Goal: Information Seeking & Learning: Learn about a topic

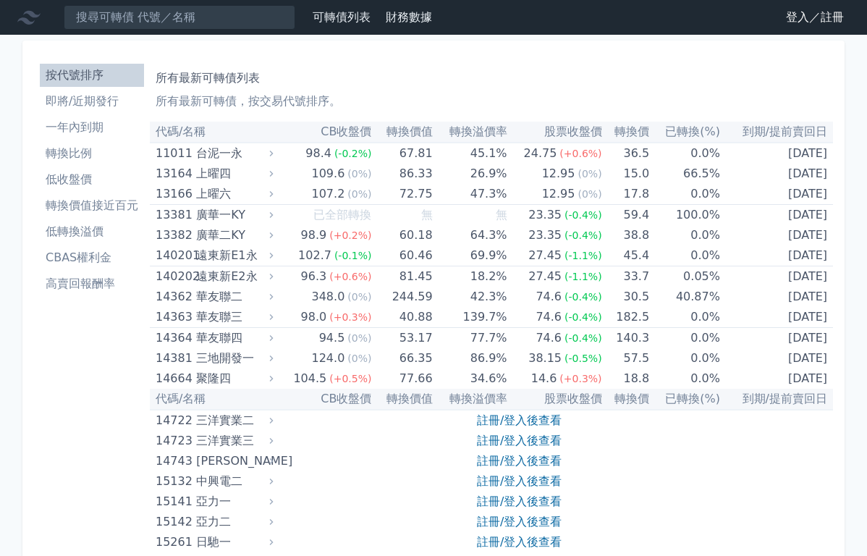
click at [78, 115] on ul "按代號排序 即將/近期發行 一年內到期 轉換比例 低收盤價 轉換價值接近百元 低轉換溢價 CBAS權利金 高賣回報酬率" at bounding box center [92, 180] width 104 height 232
click at [91, 103] on li "即將/近期發行" at bounding box center [92, 101] width 104 height 17
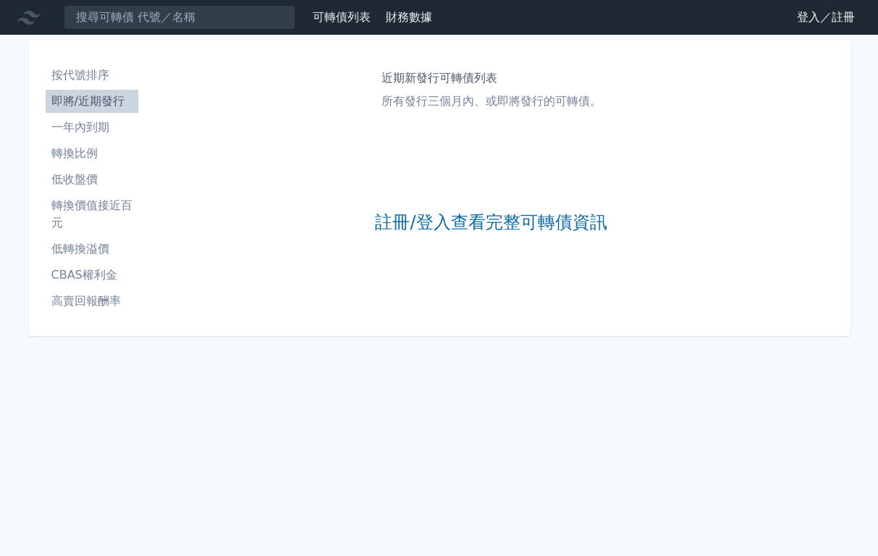
click at [86, 151] on li "轉換比例" at bounding box center [92, 153] width 93 height 17
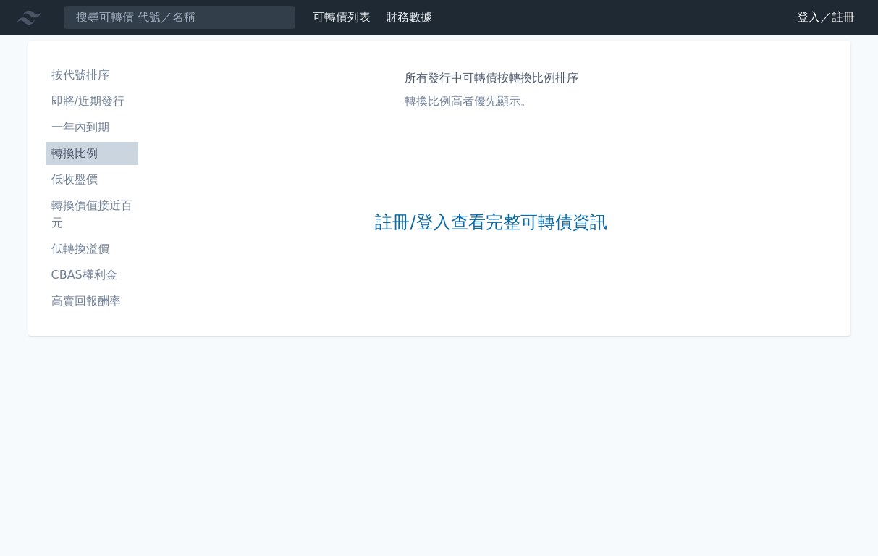
click at [86, 195] on ul "按代號排序 即將/近期發行 一年內到期 轉換比例 低收盤價 轉換價值接近百元 低轉換溢價 CBAS權利金 高賣回報酬率" at bounding box center [92, 188] width 93 height 249
click at [111, 83] on li "按代號排序" at bounding box center [92, 75] width 93 height 17
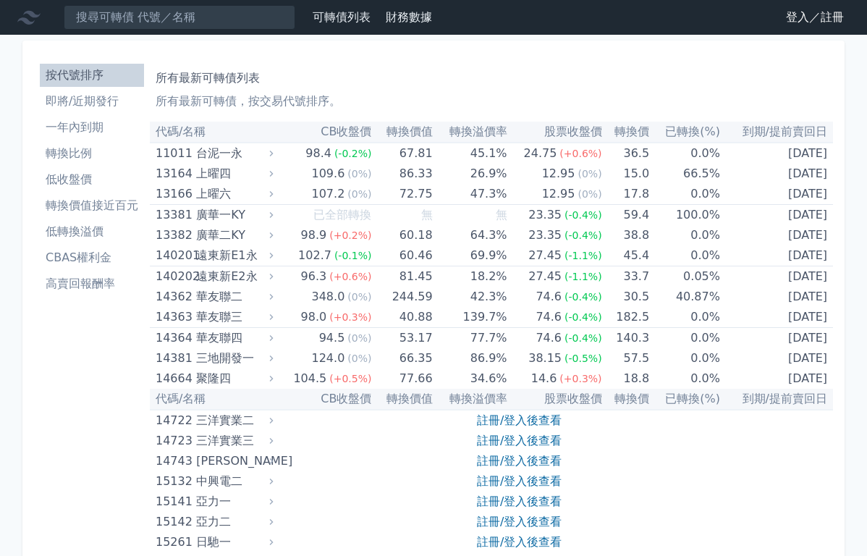
click at [824, 28] on link "登入／註冊" at bounding box center [814, 17] width 81 height 23
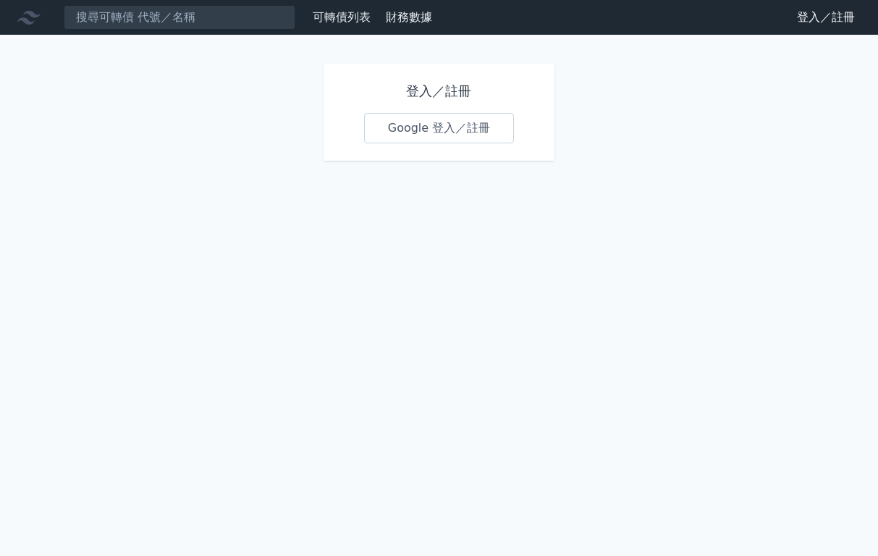
click at [442, 124] on link "Google 登入／註冊" at bounding box center [439, 128] width 151 height 30
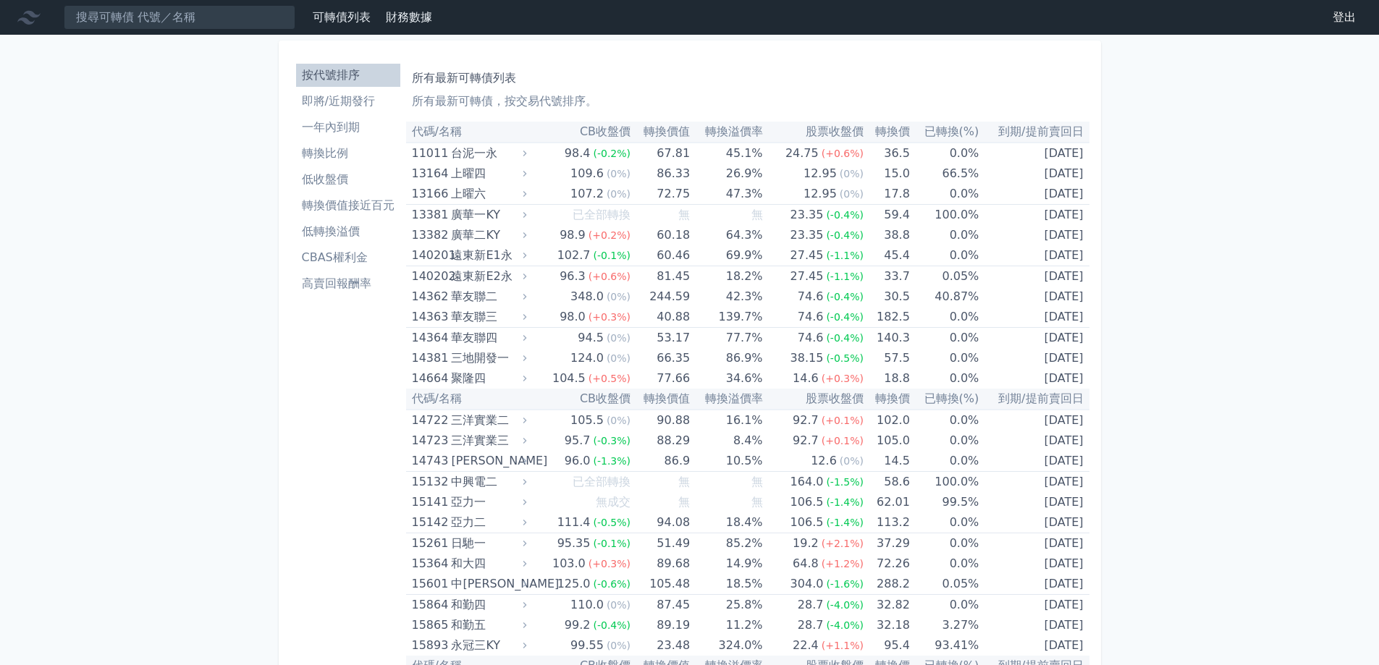
click at [358, 152] on li "轉換比例" at bounding box center [348, 153] width 104 height 17
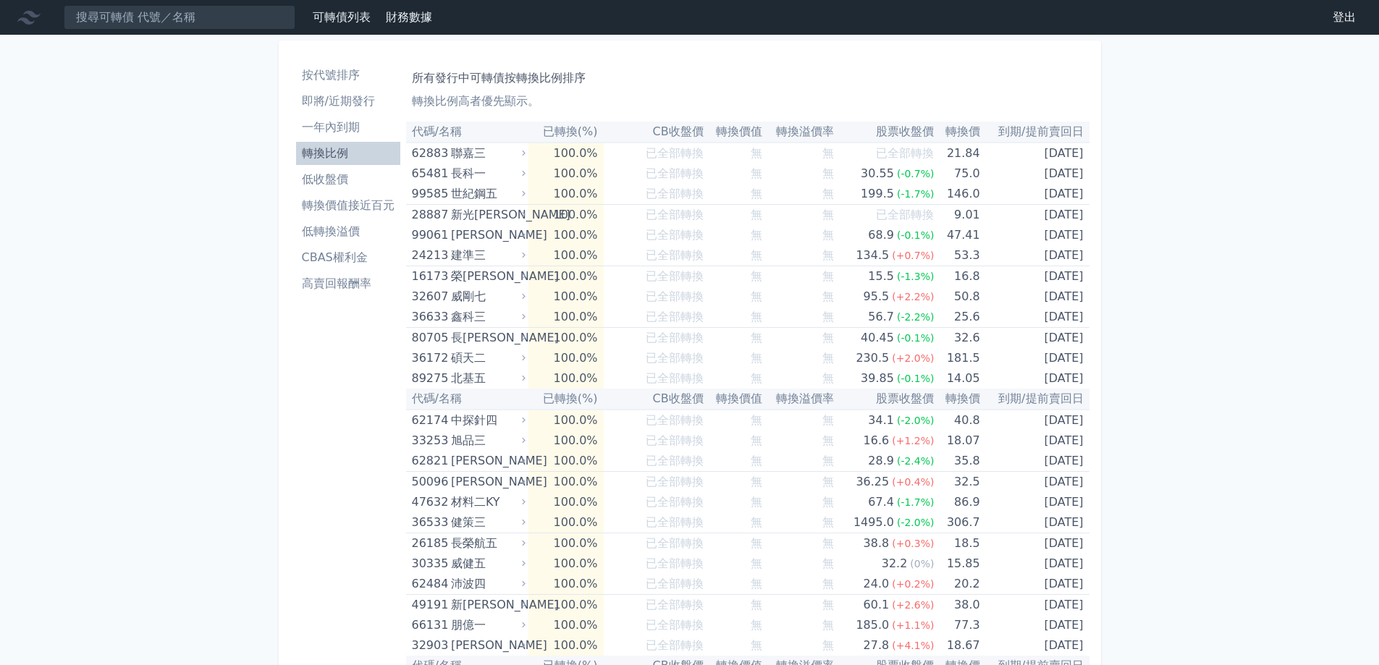
click at [360, 119] on li "一年內到期" at bounding box center [348, 127] width 104 height 17
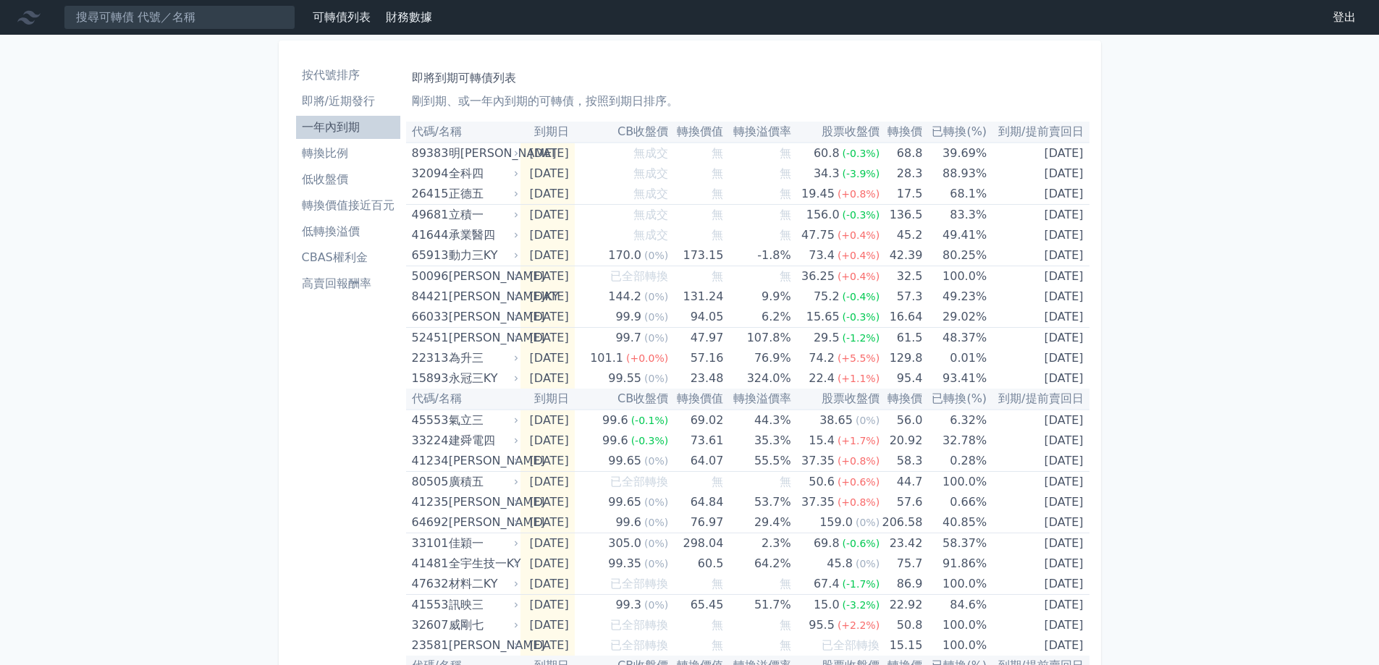
click at [355, 208] on li "轉換價值接近百元" at bounding box center [348, 205] width 104 height 17
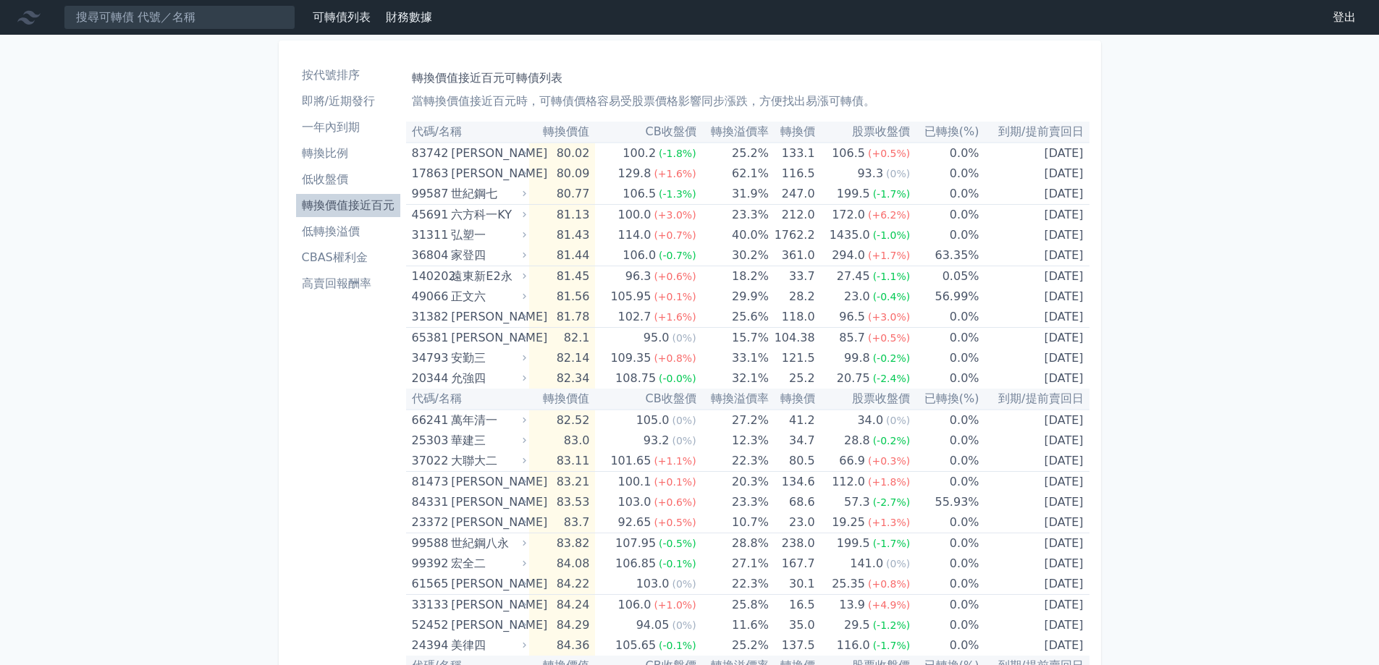
click at [345, 263] on li "CBAS權利金" at bounding box center [348, 257] width 104 height 17
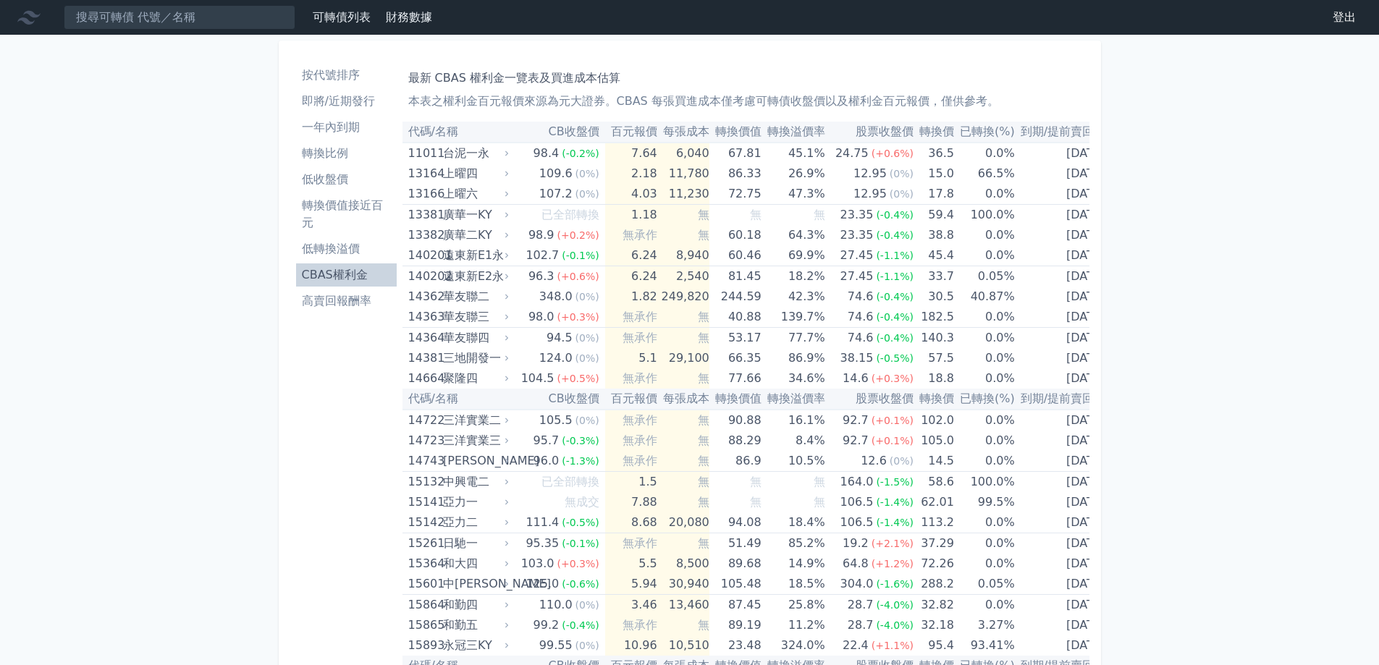
click at [360, 246] on li "低轉換溢價" at bounding box center [346, 248] width 101 height 17
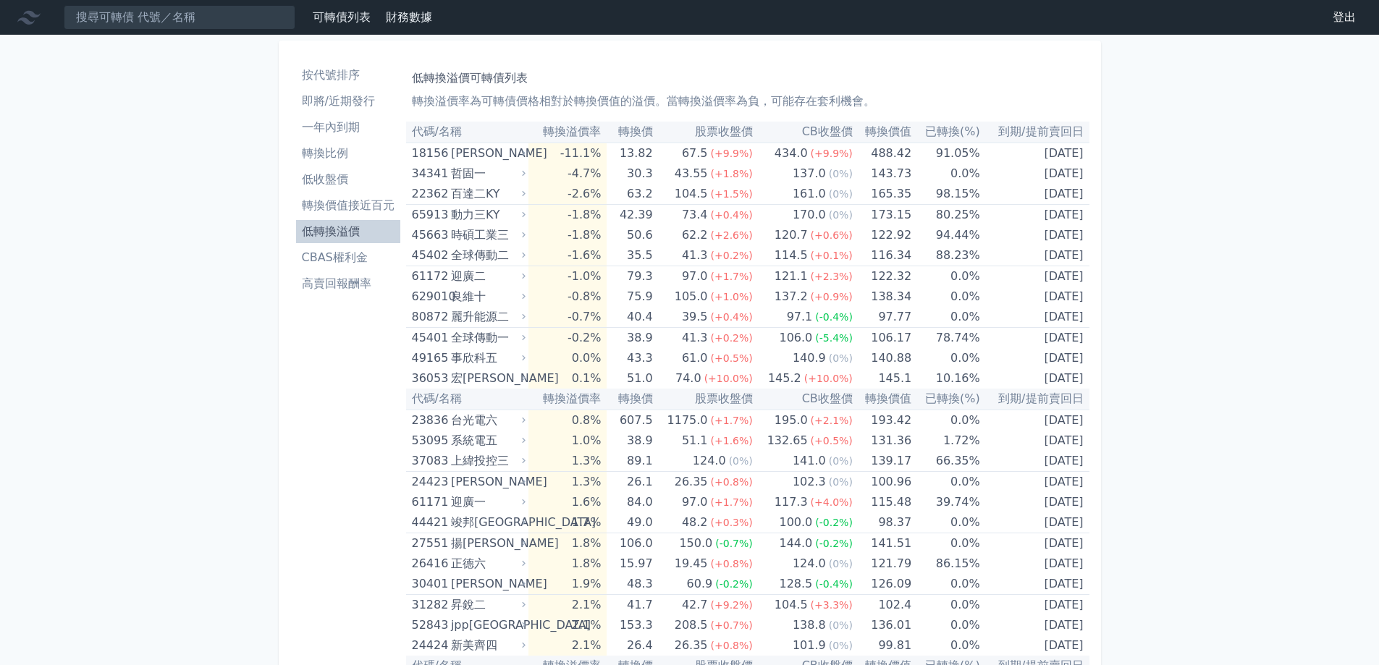
click at [358, 146] on li "轉換比例" at bounding box center [348, 153] width 104 height 17
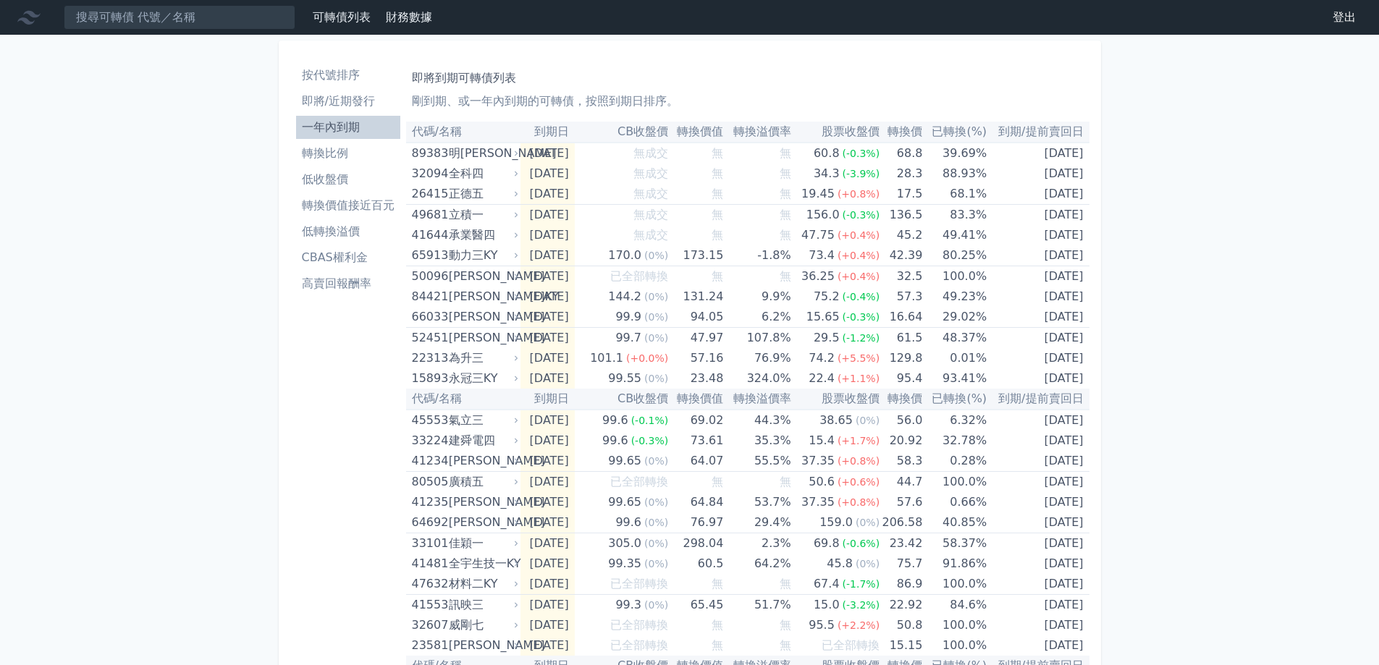
click at [345, 263] on li "CBAS權利金" at bounding box center [348, 257] width 104 height 17
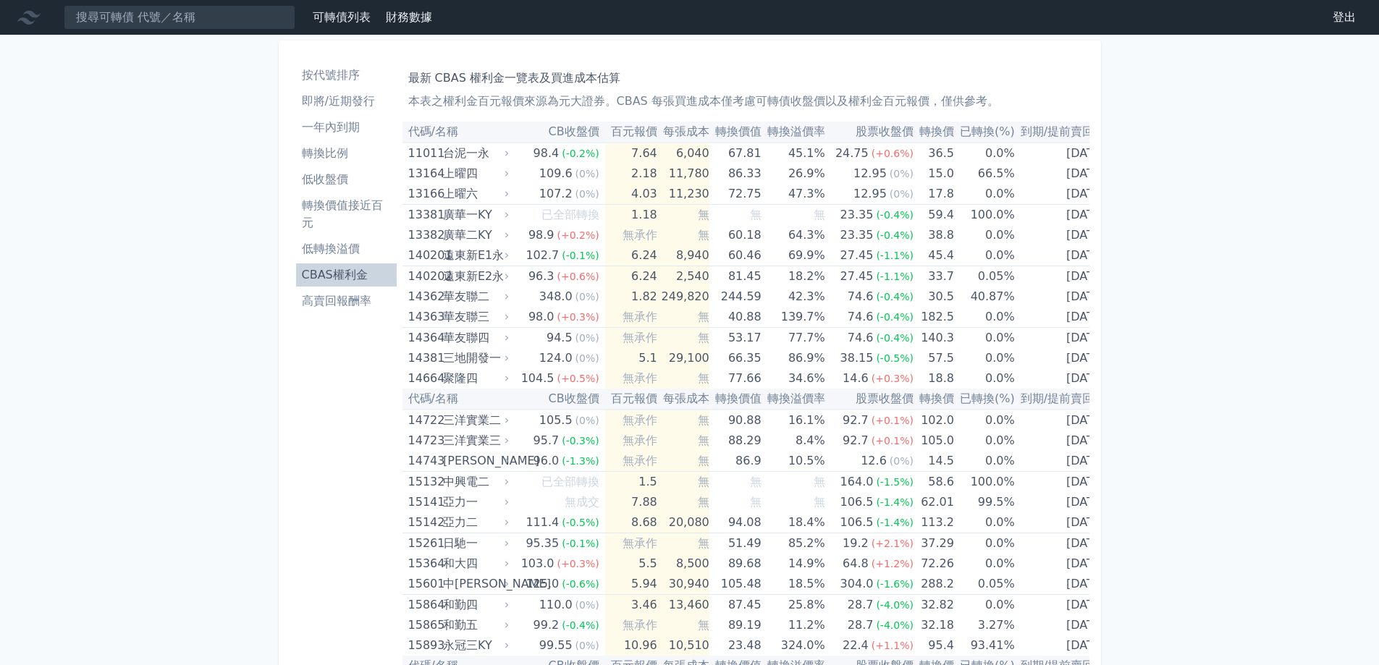
click at [345, 293] on li "高賣回報酬率" at bounding box center [346, 300] width 101 height 17
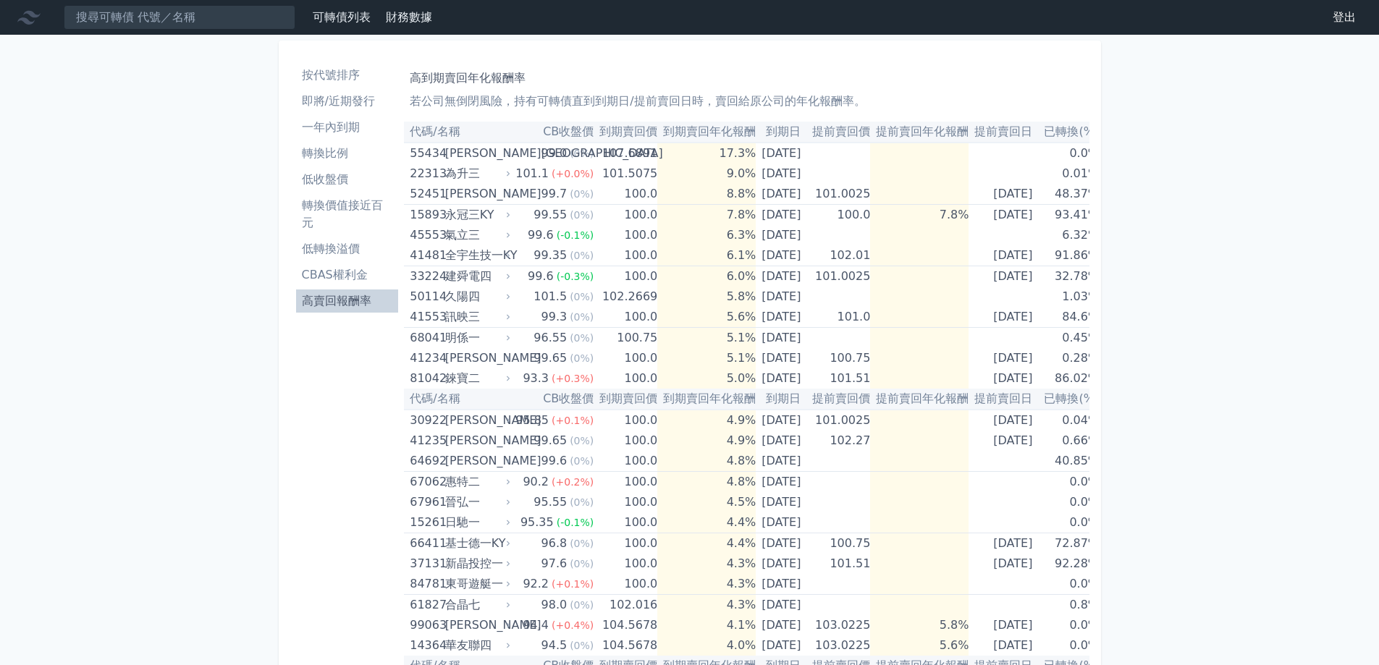
click at [340, 175] on li "低收盤價" at bounding box center [347, 179] width 103 height 17
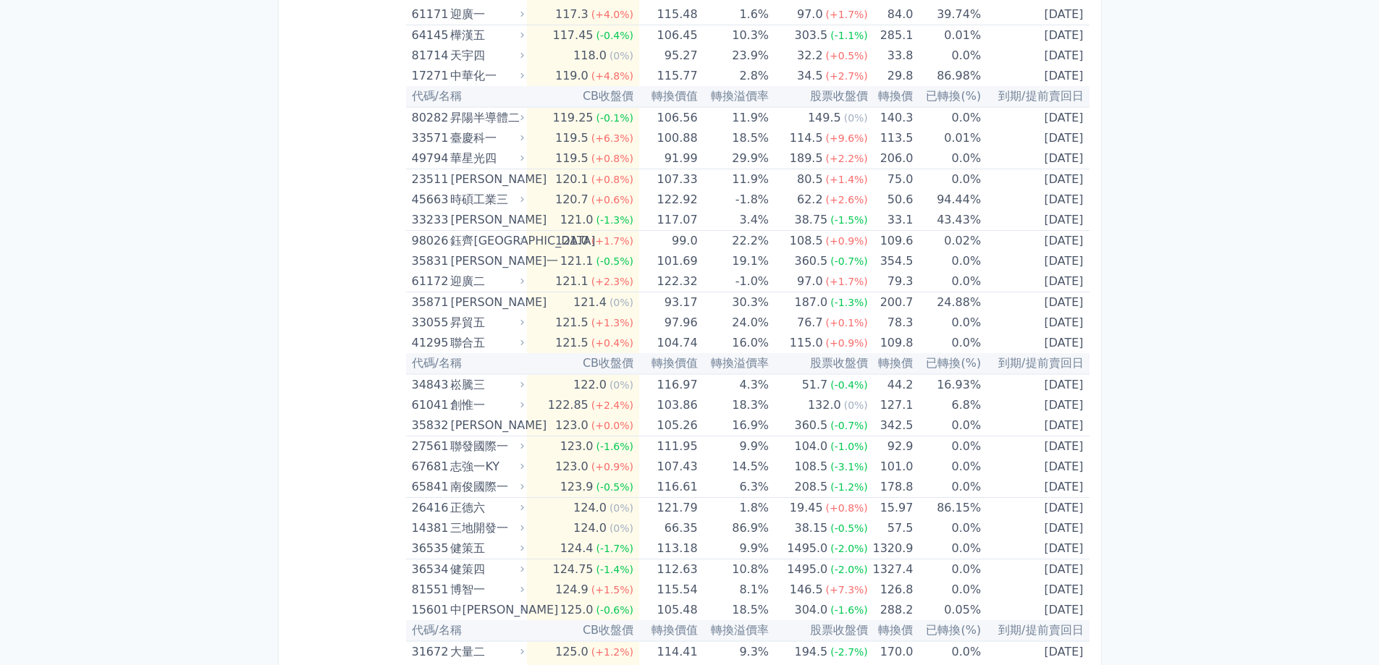
scroll to position [5646, 0]
drag, startPoint x: 452, startPoint y: 569, endPoint x: 482, endPoint y: 567, distance: 30.5
click at [482, 567] on div "健策四" at bounding box center [485, 568] width 71 height 20
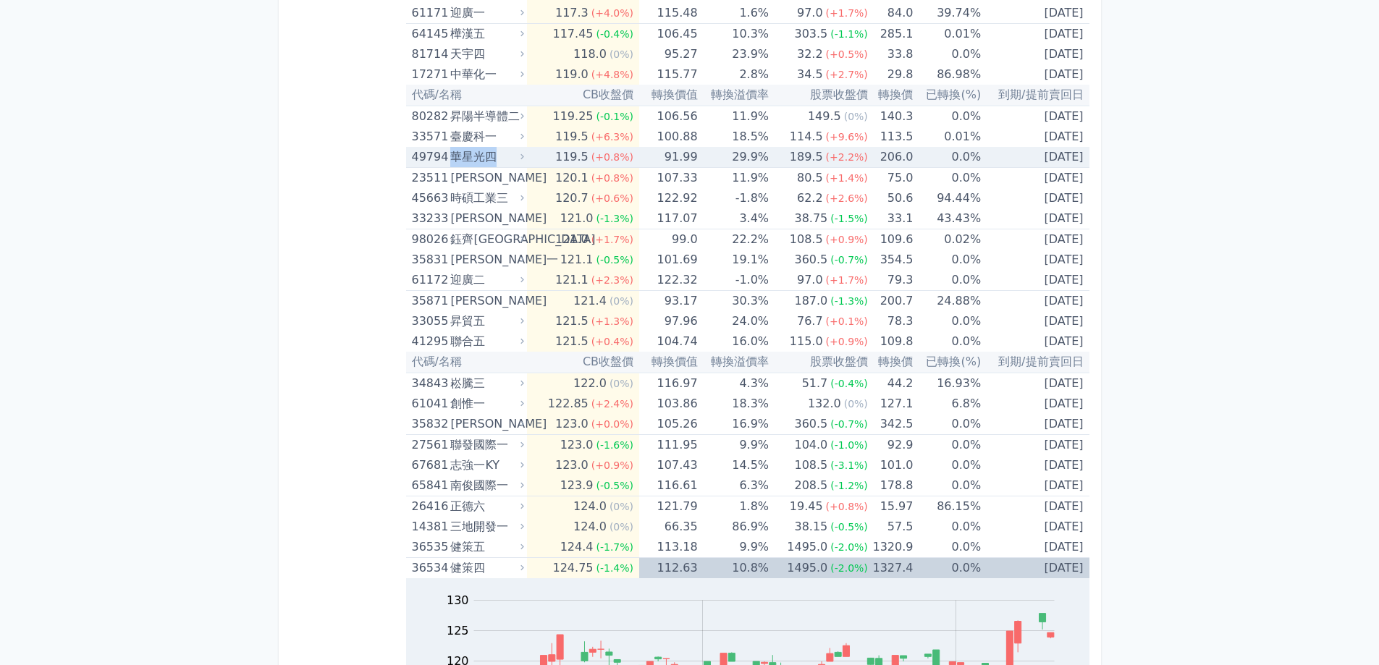
drag, startPoint x: 457, startPoint y: 159, endPoint x: 492, endPoint y: 156, distance: 35.7
click at [492, 156] on div "華星光四" at bounding box center [485, 157] width 71 height 20
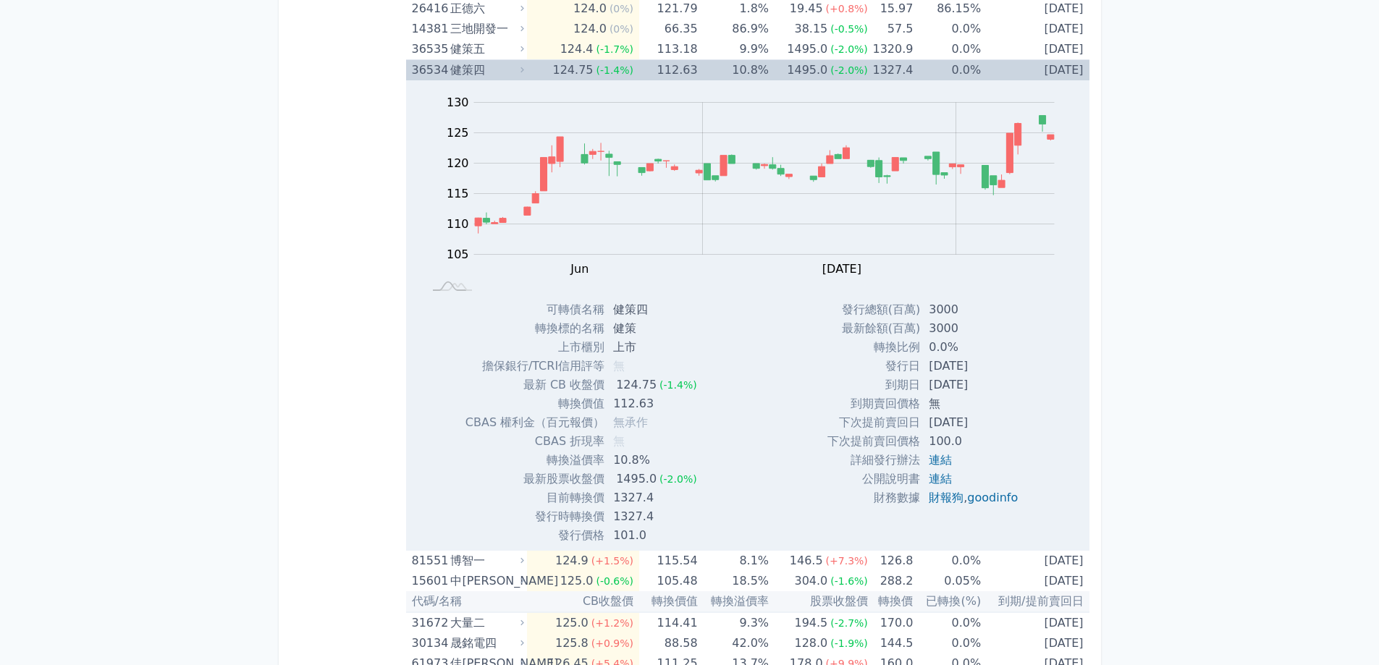
scroll to position [6731, 0]
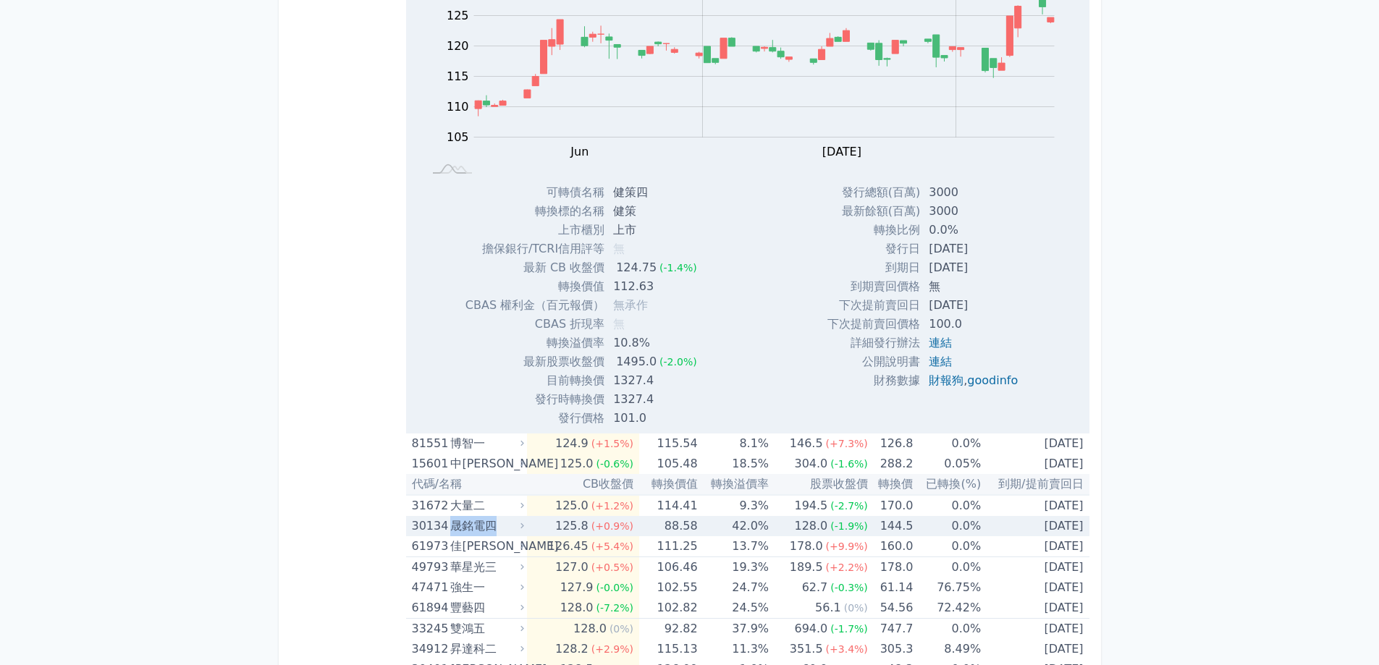
drag, startPoint x: 450, startPoint y: 522, endPoint x: 495, endPoint y: 519, distance: 45.0
click at [495, 519] on div "30134 晟銘電四" at bounding box center [465, 526] width 106 height 20
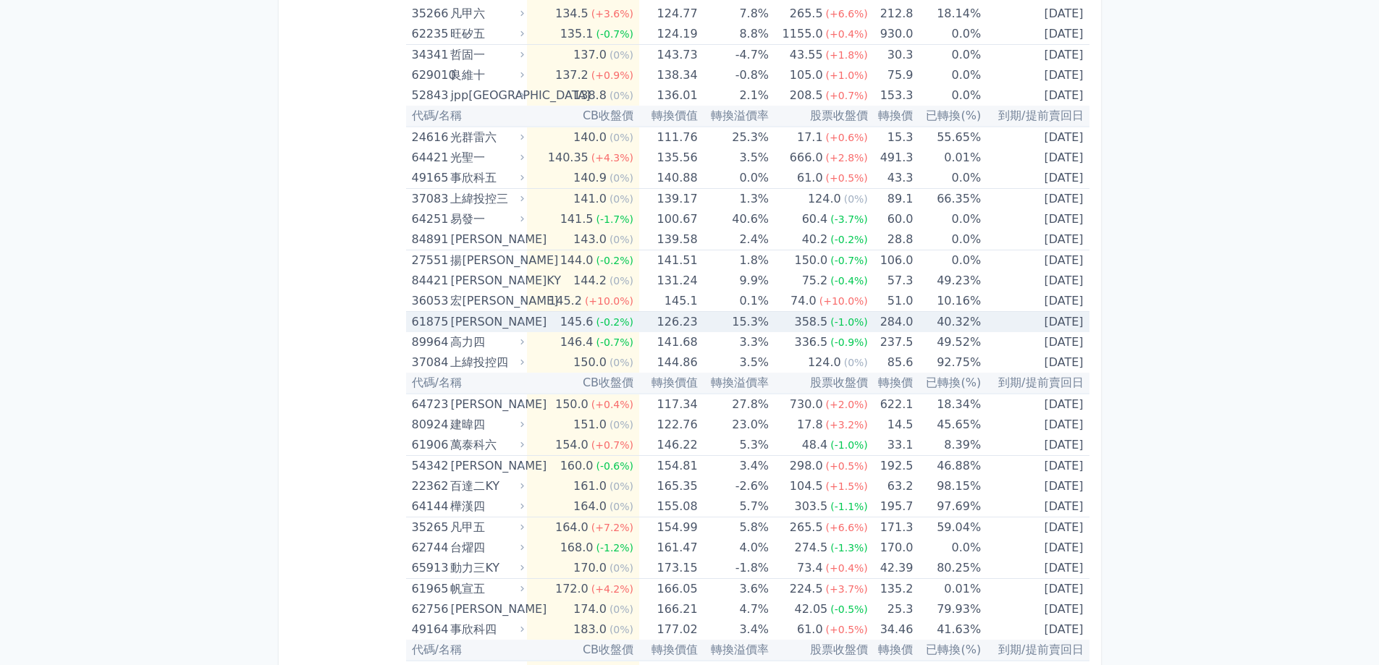
scroll to position [8107, 0]
